Goal: Find specific page/section: Find specific page/section

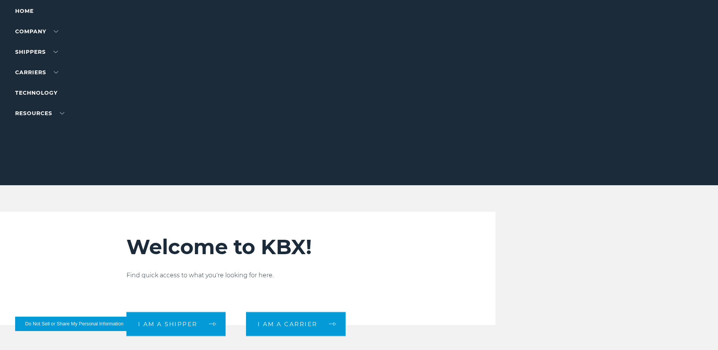
scroll to position [189, 0]
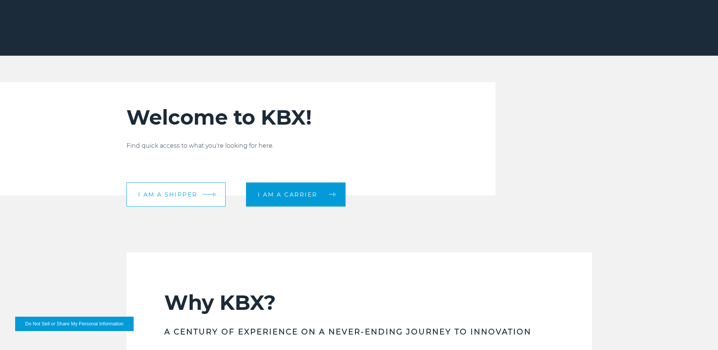
click at [161, 189] on link "I am a shipper" at bounding box center [175, 194] width 99 height 24
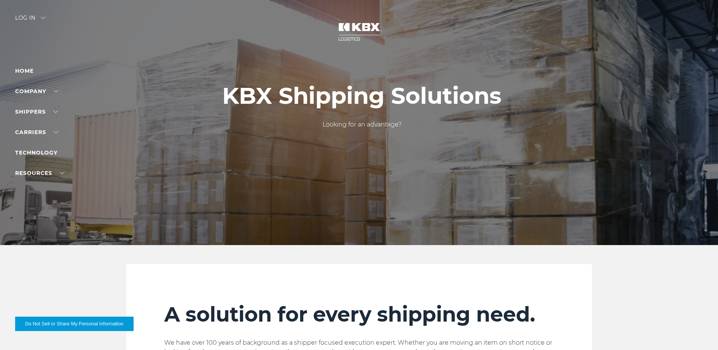
click at [41, 19] on div "Log in" at bounding box center [30, 20] width 30 height 11
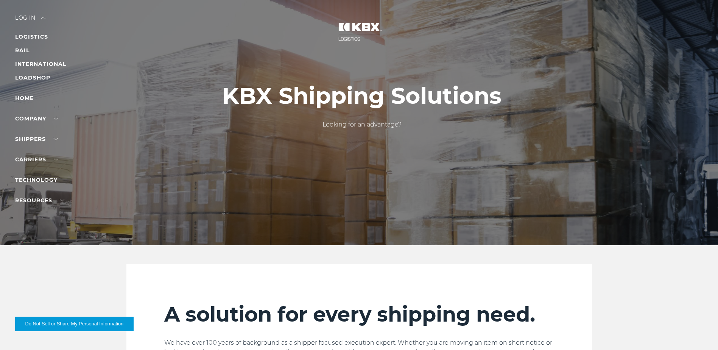
click at [28, 20] on div "Log in" at bounding box center [30, 20] width 30 height 11
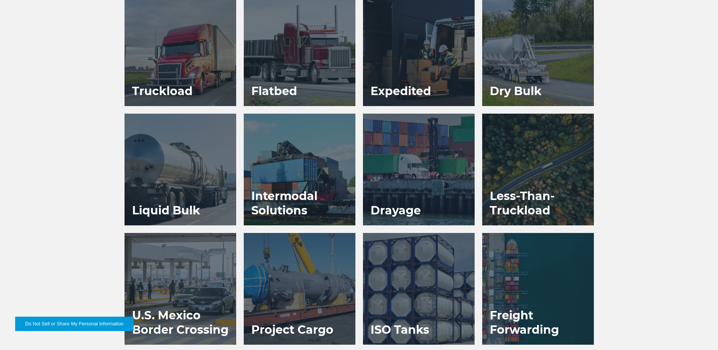
scroll to position [454, 0]
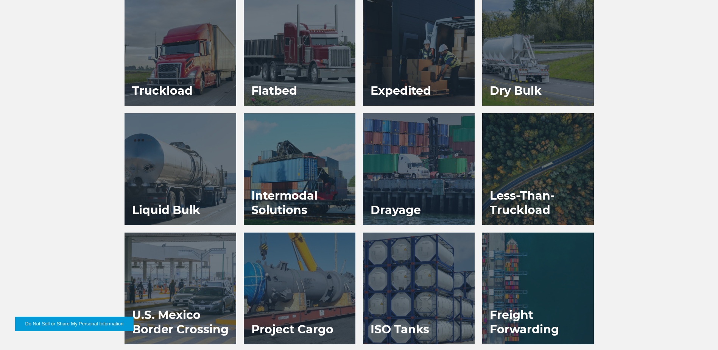
click at [327, 301] on div at bounding box center [300, 288] width 112 height 112
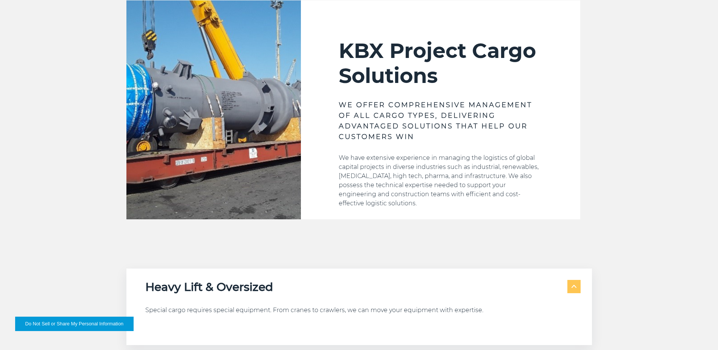
scroll to position [379, 0]
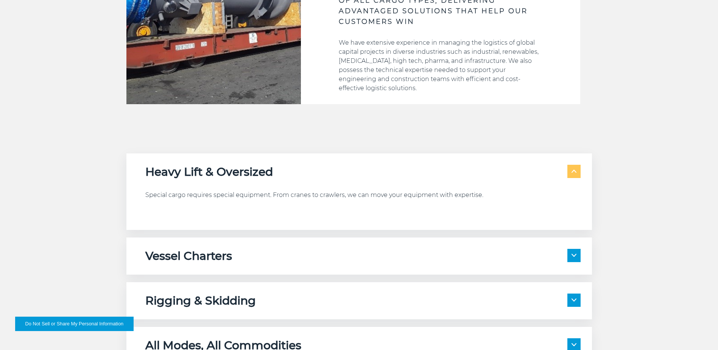
click at [577, 256] on span at bounding box center [574, 255] width 13 height 13
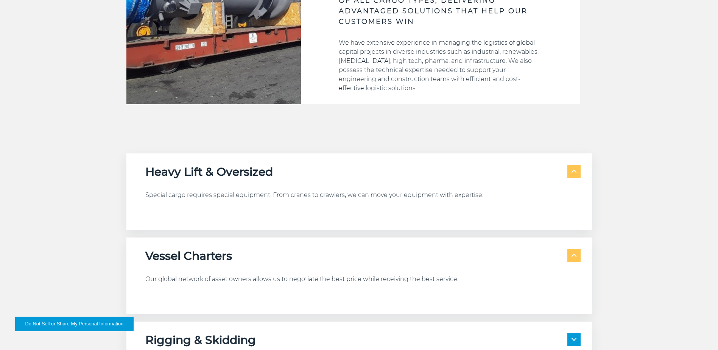
click at [577, 256] on span at bounding box center [574, 255] width 13 height 13
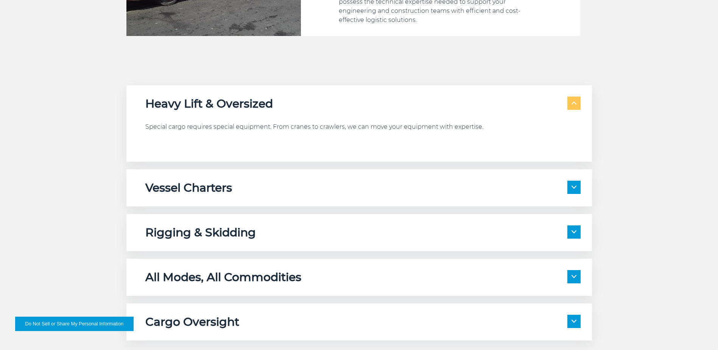
scroll to position [454, 0]
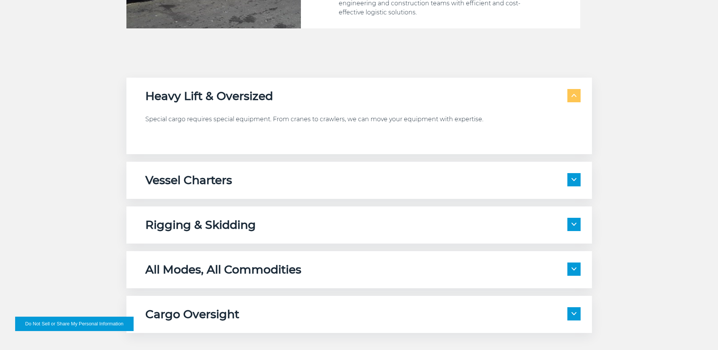
click at [579, 96] on span at bounding box center [574, 95] width 13 height 13
